Goal: Check status

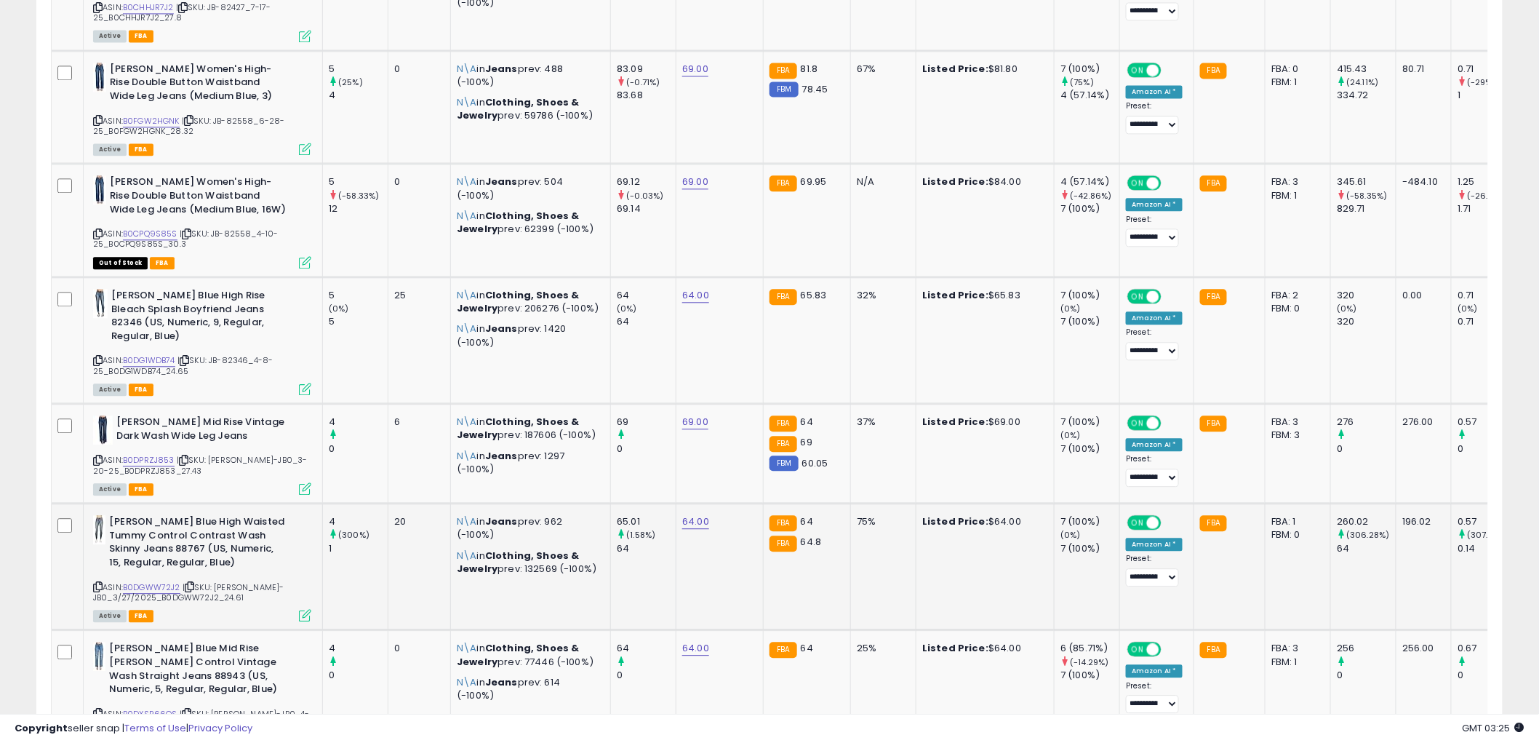
scroll to position [1293, 0]
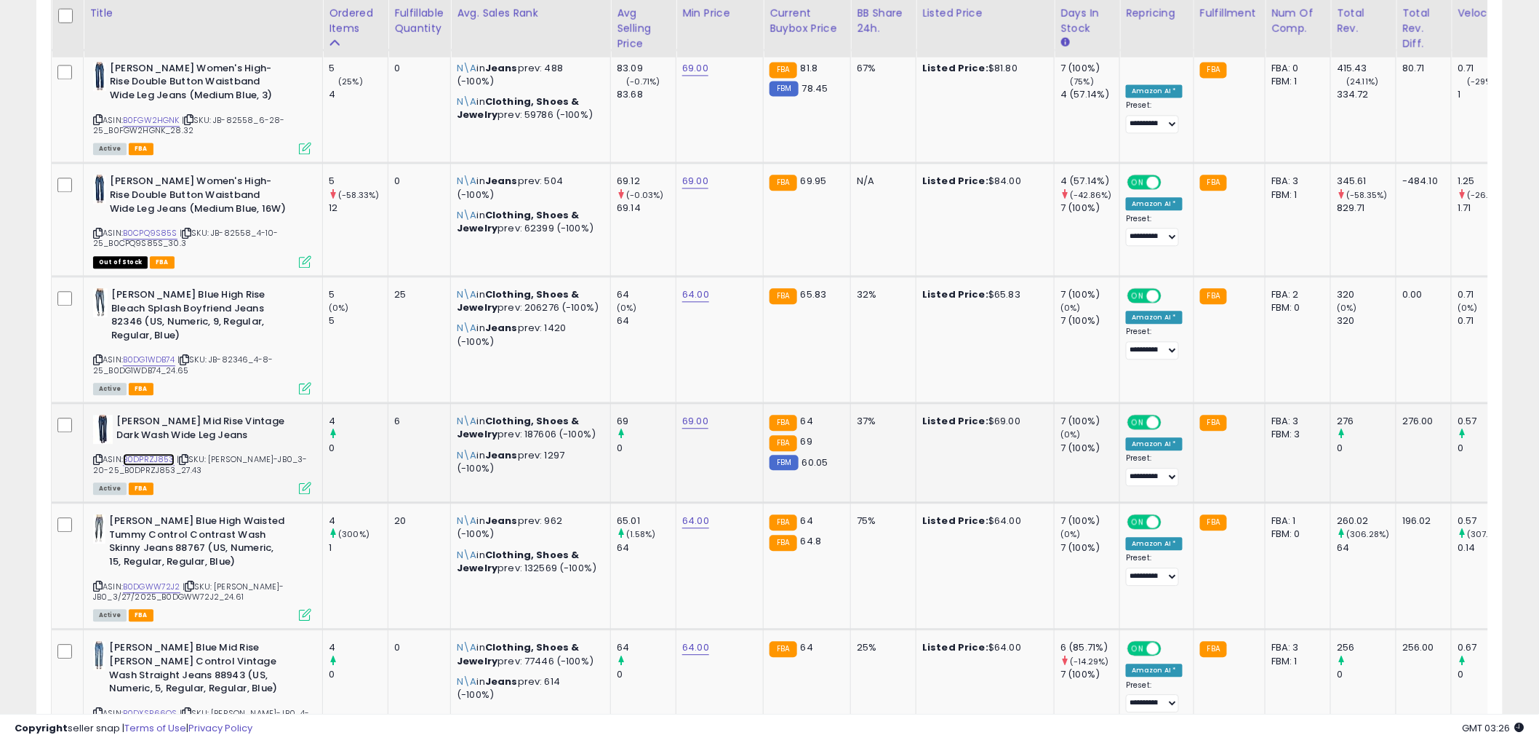
click at [151, 453] on link "B0DPRZJ853" at bounding box center [149, 459] width 52 height 12
drag, startPoint x: 226, startPoint y: 404, endPoint x: 117, endPoint y: 387, distance: 110.4
click at [117, 415] on b "[PERSON_NAME] Mid Rise Vintage Dark Wash Wide Leg Jeans" at bounding box center [204, 430] width 177 height 31
copy b "[PERSON_NAME] Mid Rise Vintage Dark Wash Wide Leg Jeans"
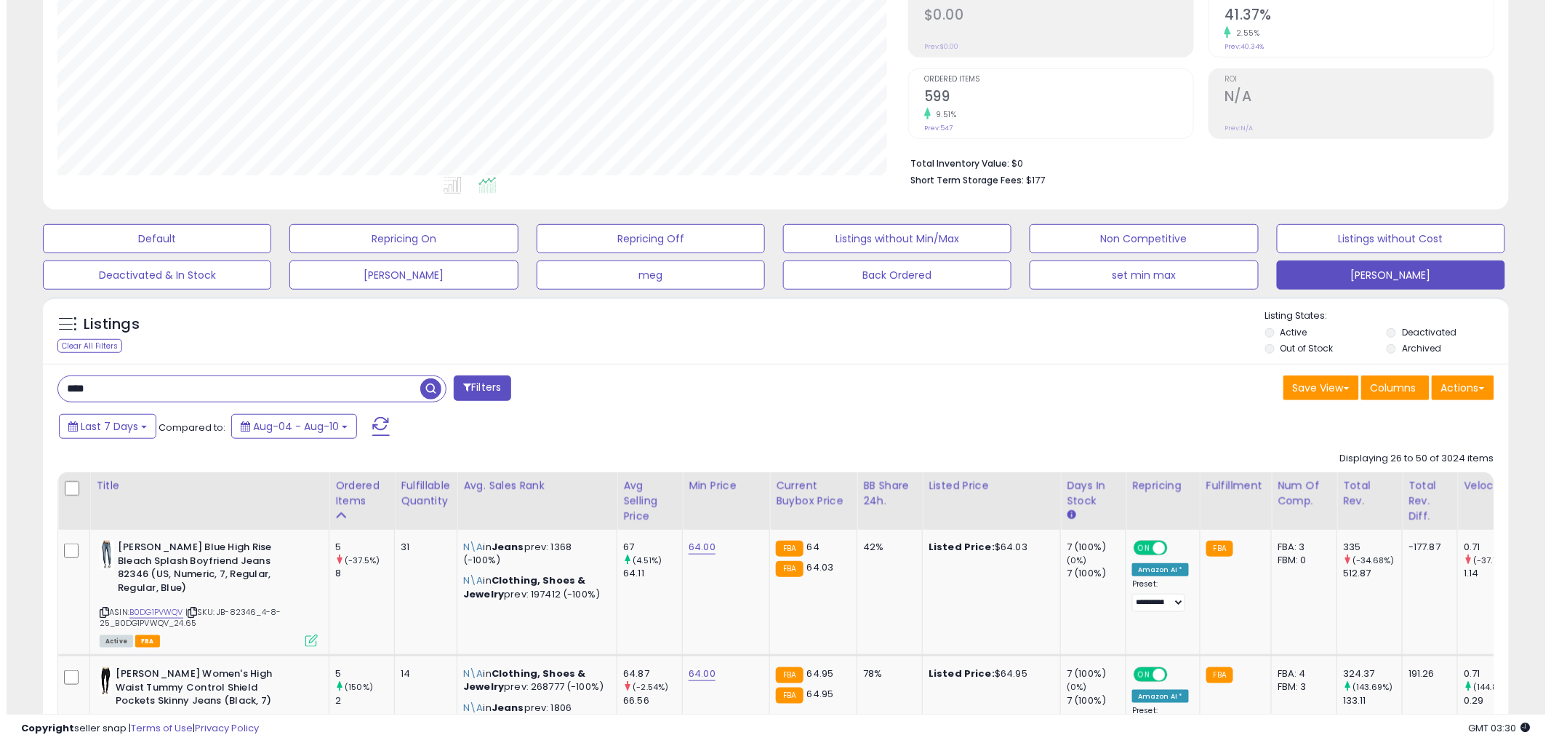
scroll to position [0, 0]
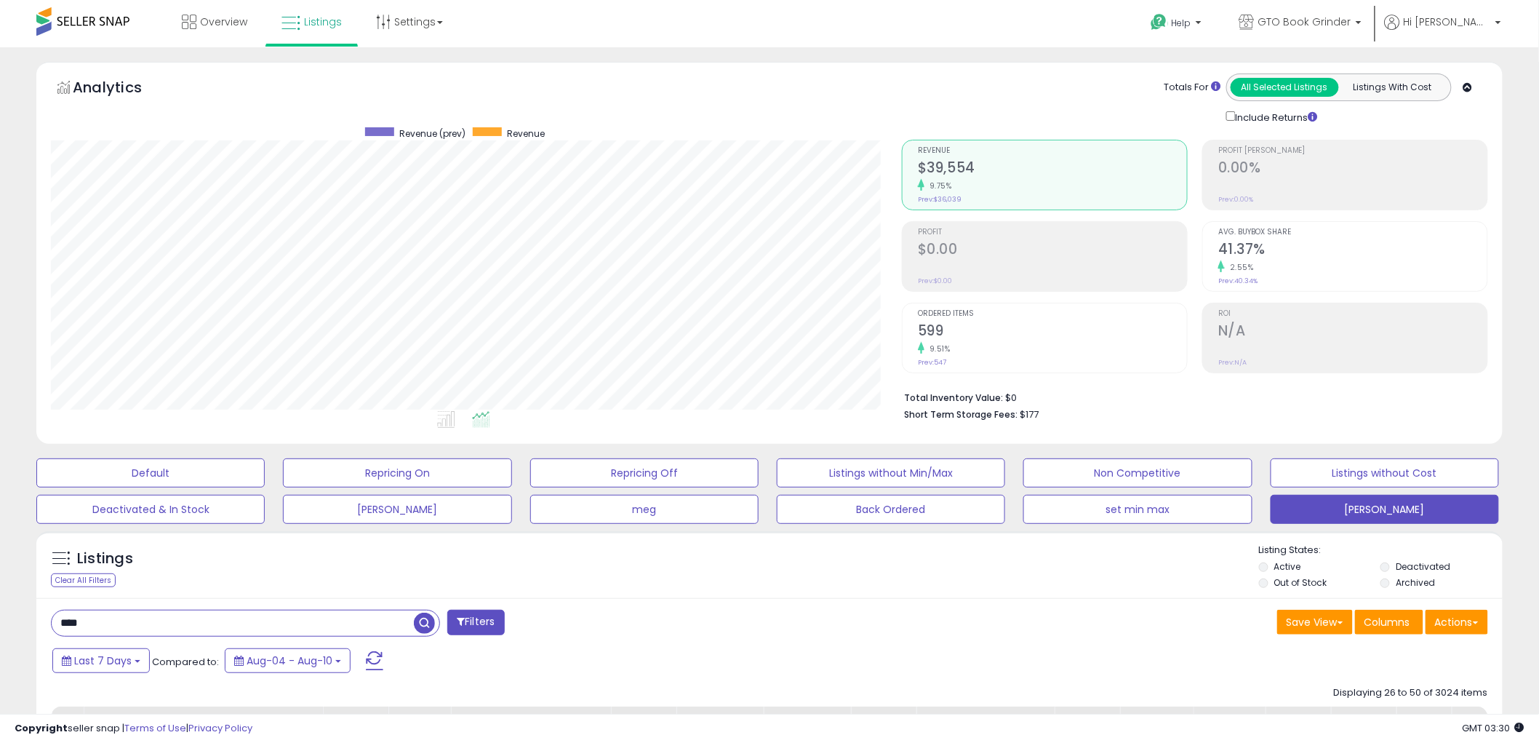
click at [940, 329] on h2 "599" at bounding box center [1052, 332] width 269 height 20
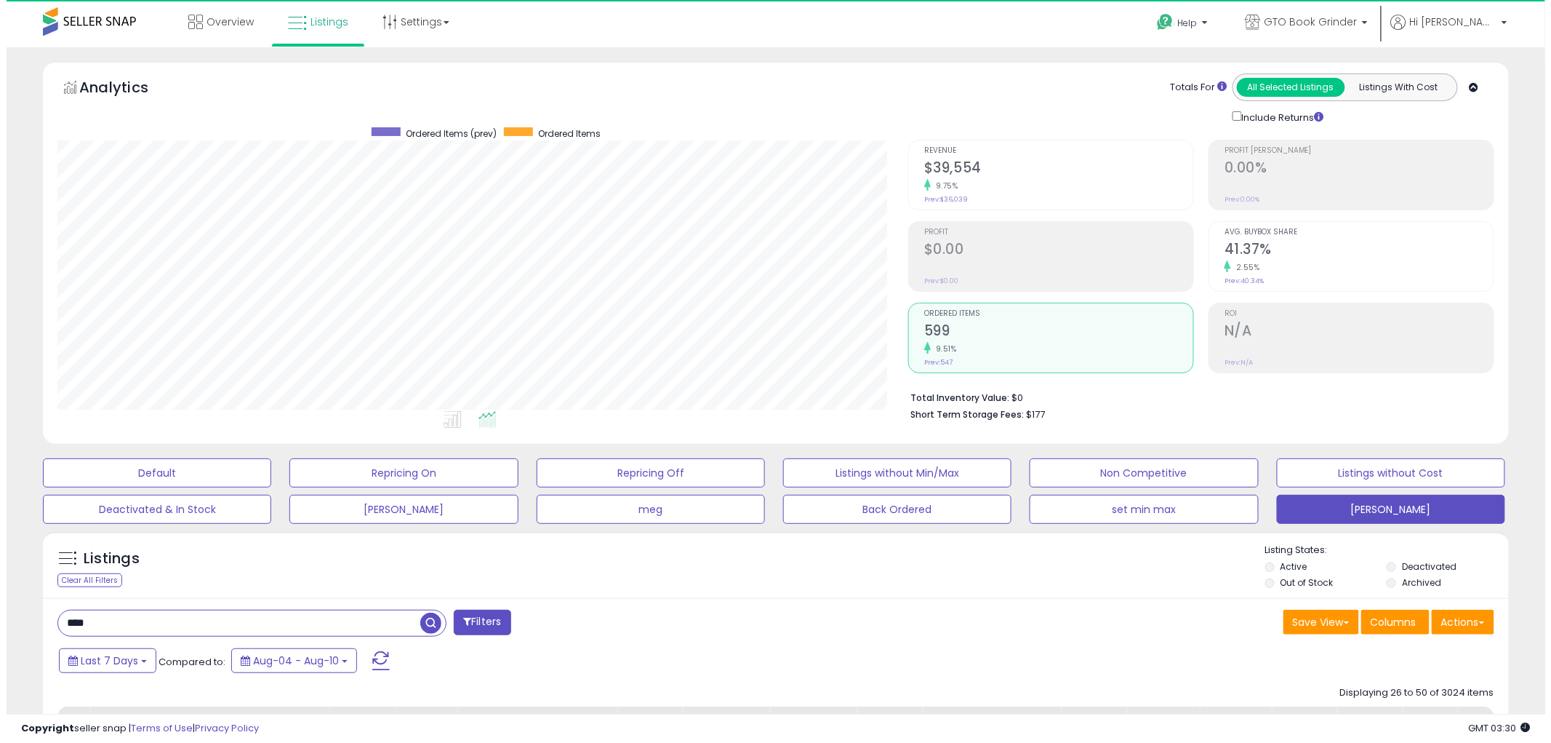
scroll to position [298, 851]
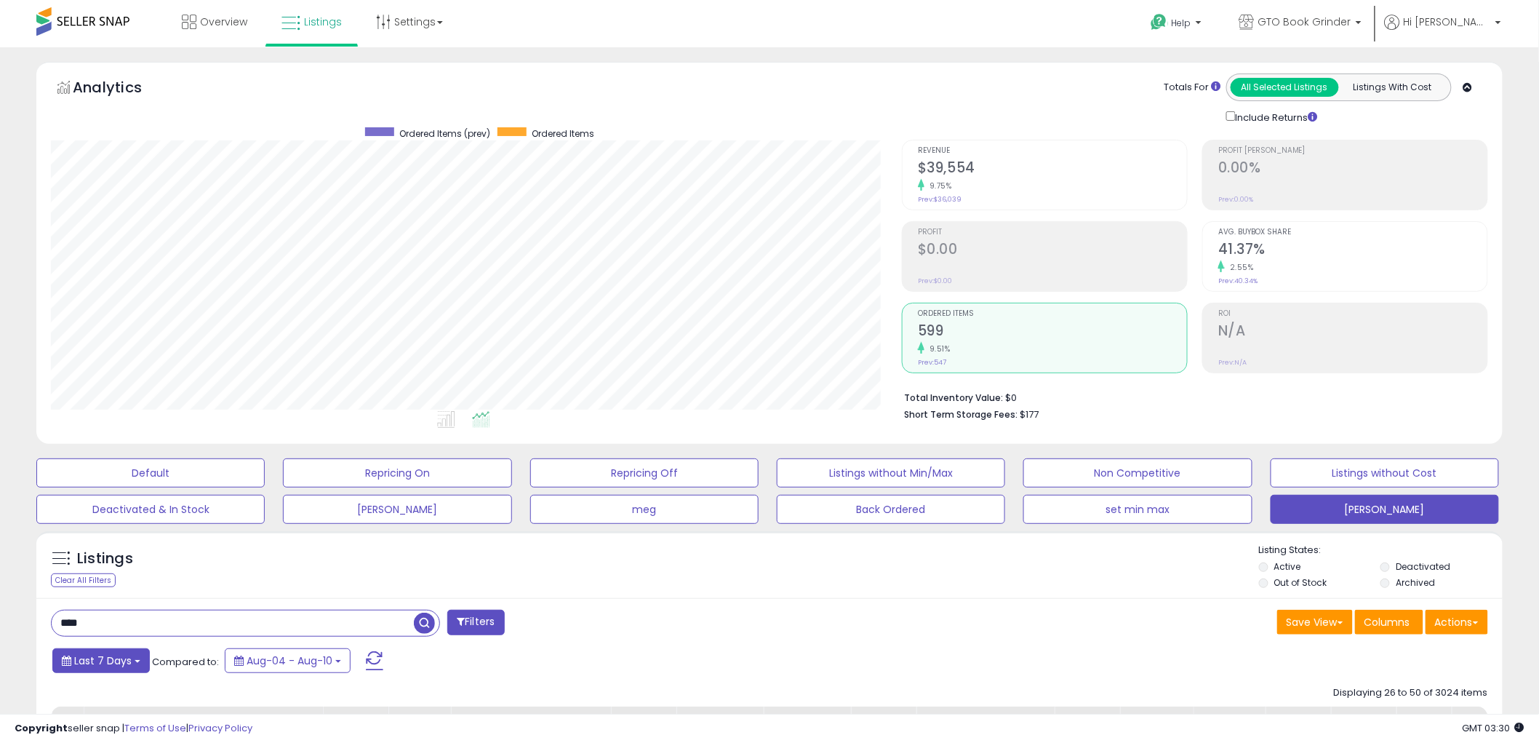
click at [135, 659] on button "Last 7 Days" at bounding box center [100, 660] width 97 height 25
type input "**********"
click at [127, 727] on li "Last 30 Days" at bounding box center [117, 726] width 116 height 20
click at [371, 660] on button "Apply" at bounding box center [394, 658] width 47 height 25
click at [956, 167] on h2 "$150,614" at bounding box center [1052, 169] width 269 height 20
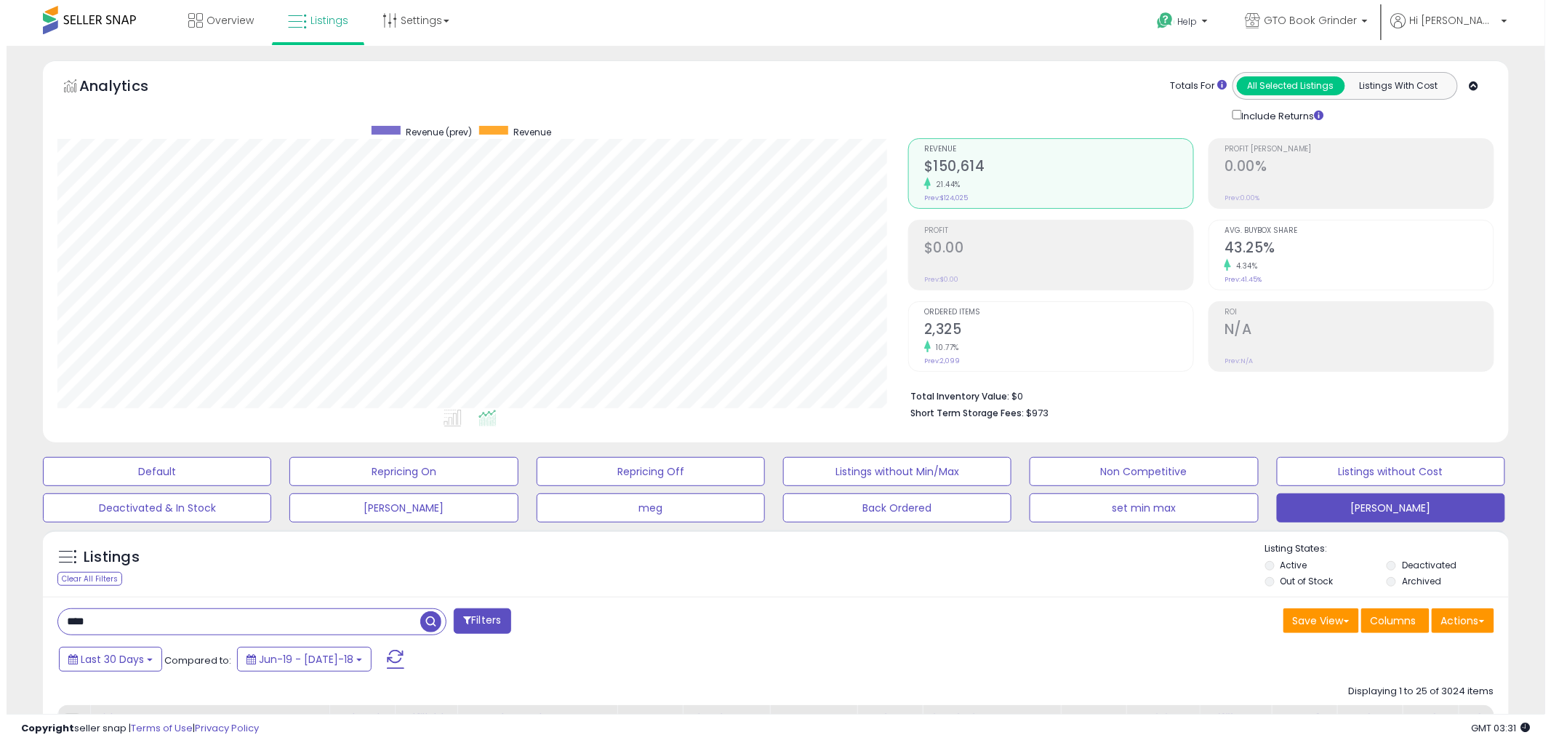
scroll to position [0, 0]
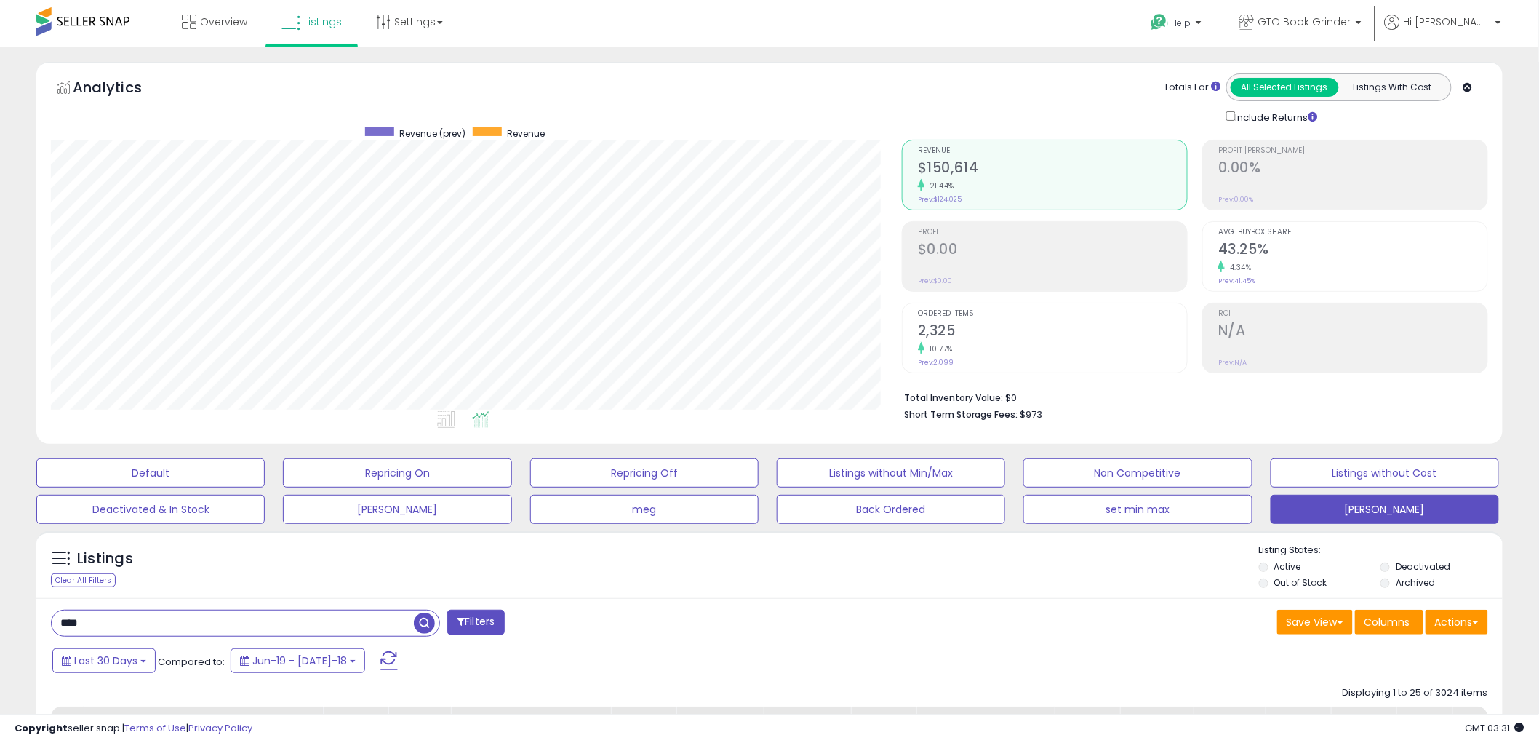
drag, startPoint x: 114, startPoint y: 623, endPoint x: 0, endPoint y: 626, distance: 114.2
click at [426, 628] on span "button" at bounding box center [424, 622] width 21 height 21
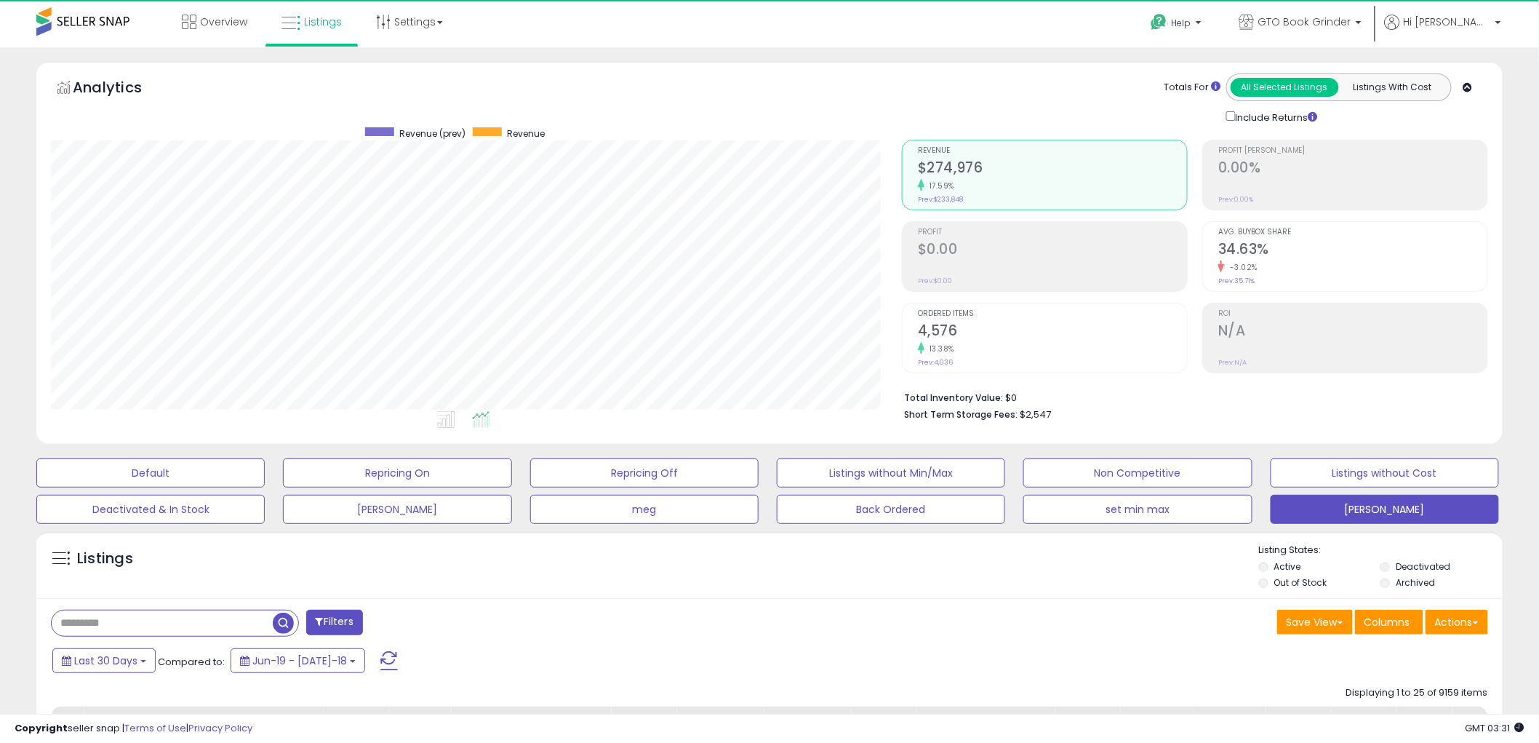
scroll to position [298, 851]
